Goal: Find contact information: Find contact information

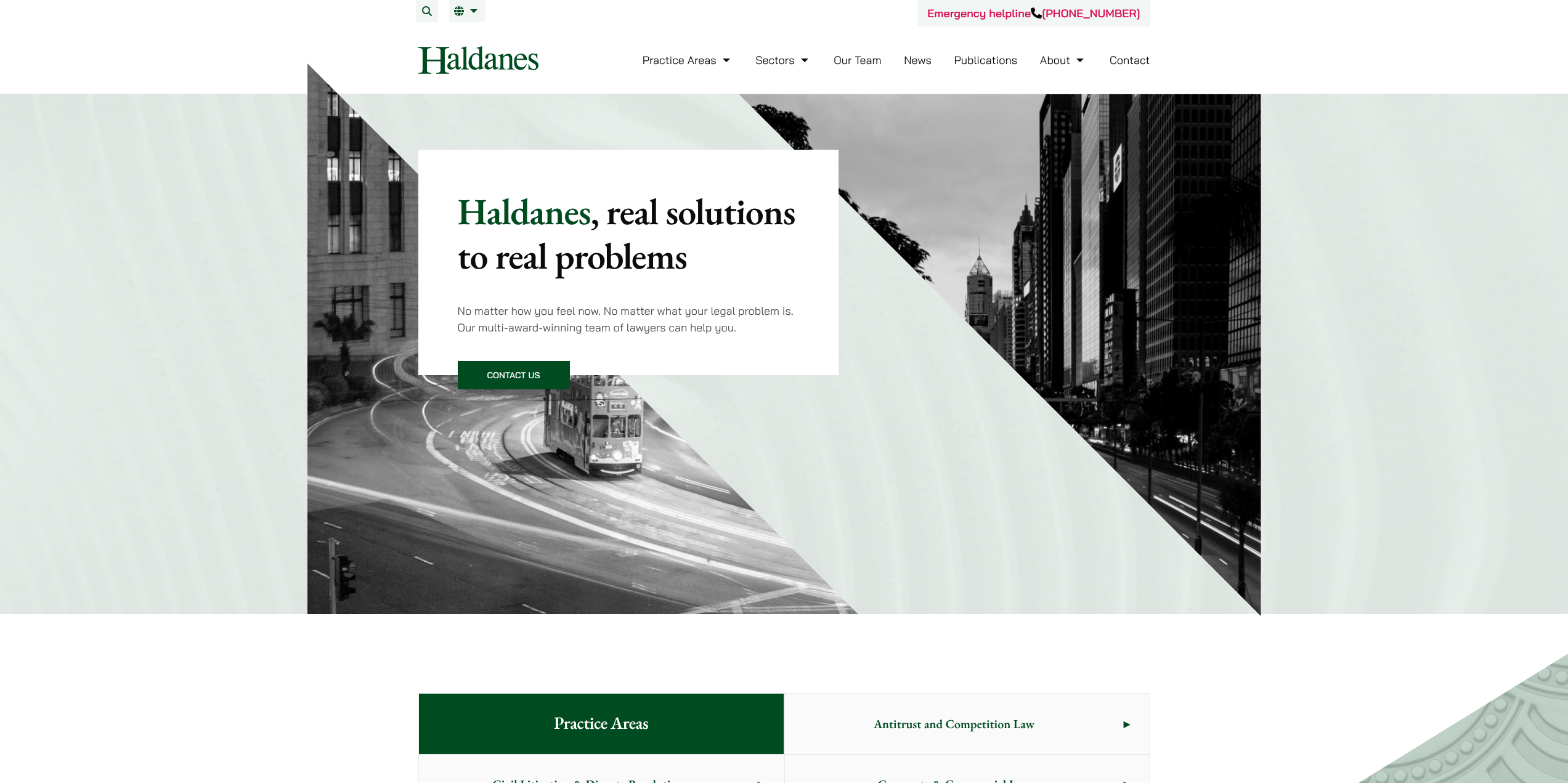
click at [873, 58] on link "Our Team" at bounding box center [858, 61] width 47 height 14
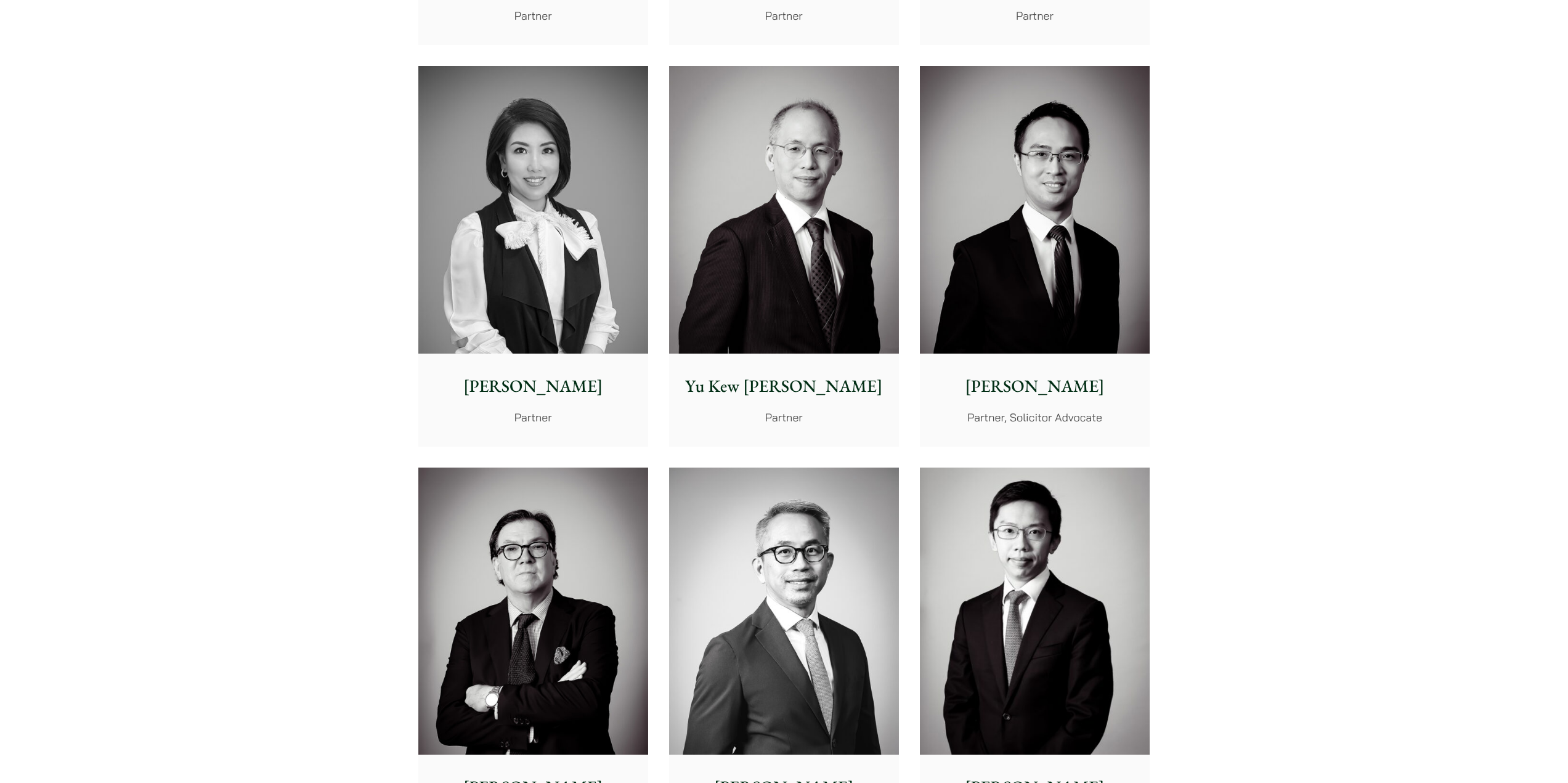
scroll to position [1232, 0]
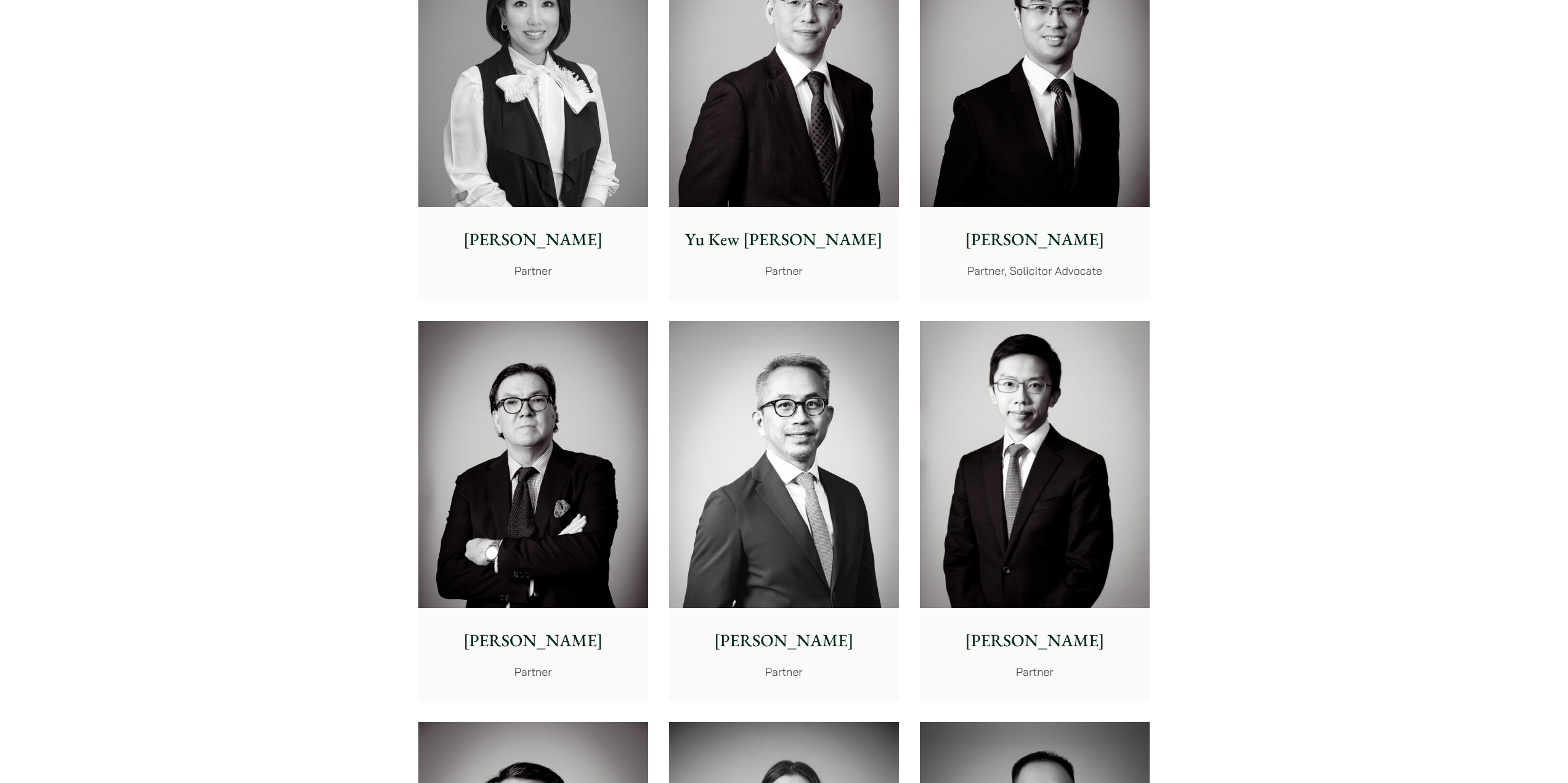
click at [483, 216] on div "[PERSON_NAME] Partner" at bounding box center [533, 253] width 230 height 91
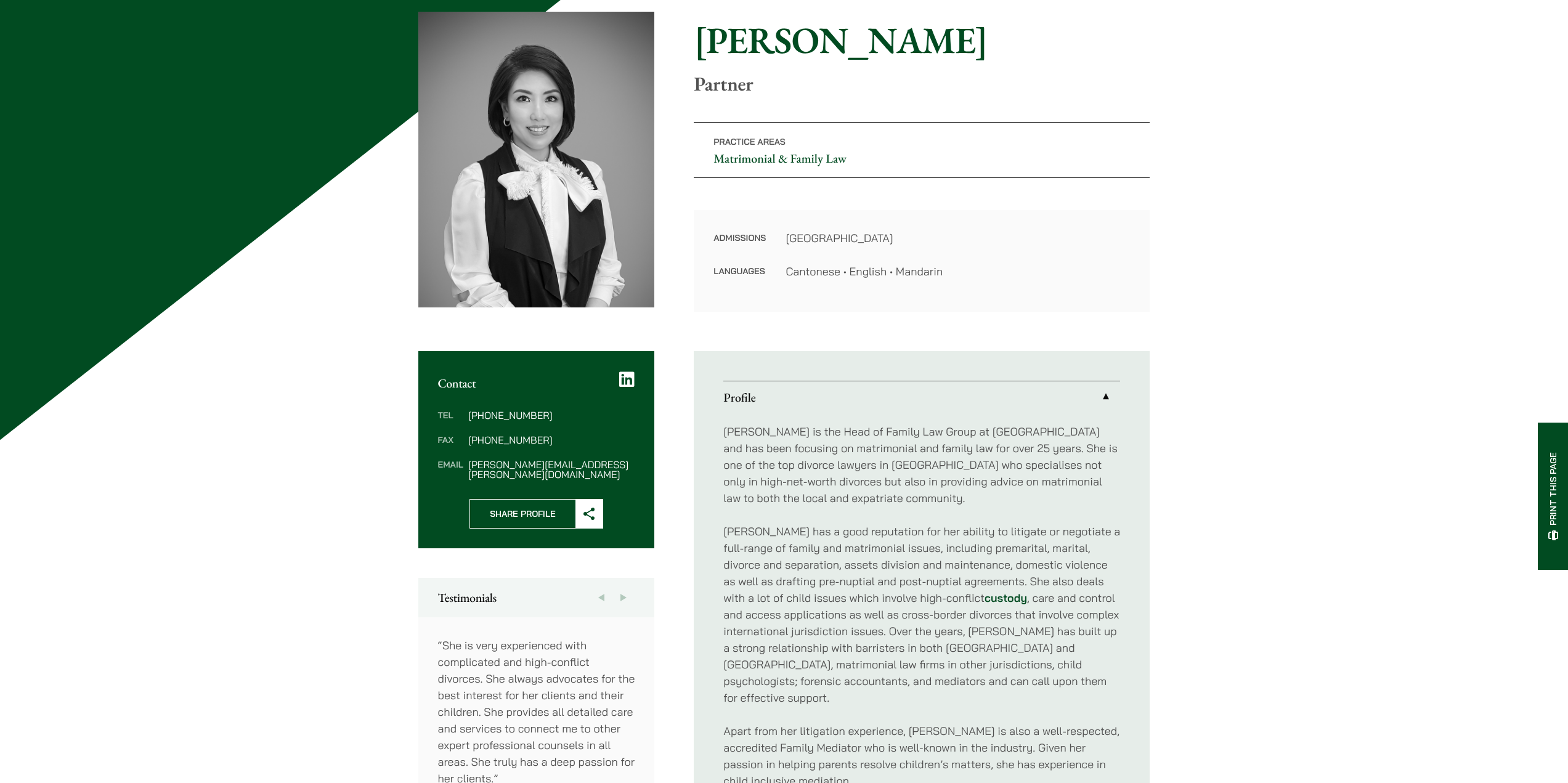
scroll to position [123, 0]
